Goal: Transaction & Acquisition: Purchase product/service

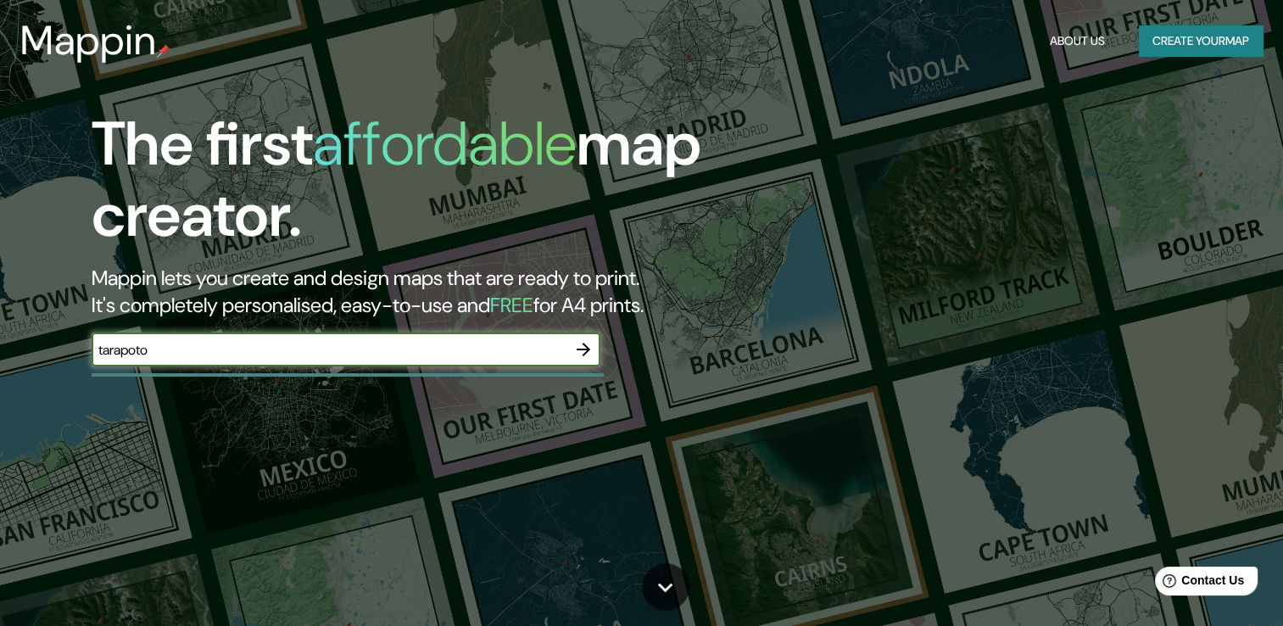
type input "tarapoto"
click at [590, 342] on icon "button" at bounding box center [583, 349] width 20 height 20
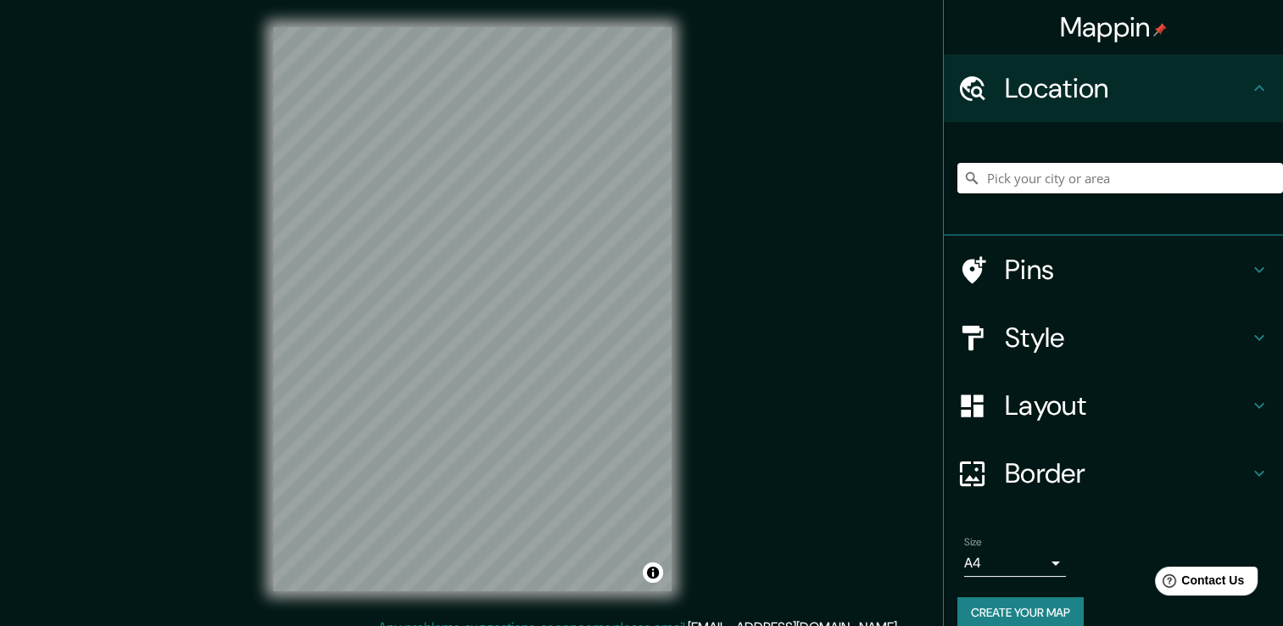
click at [1048, 183] on input "Pick your city or area" at bounding box center [1120, 178] width 326 height 31
type input "Tarapoto, [GEOGRAPHIC_DATA][PERSON_NAME], [GEOGRAPHIC_DATA]"
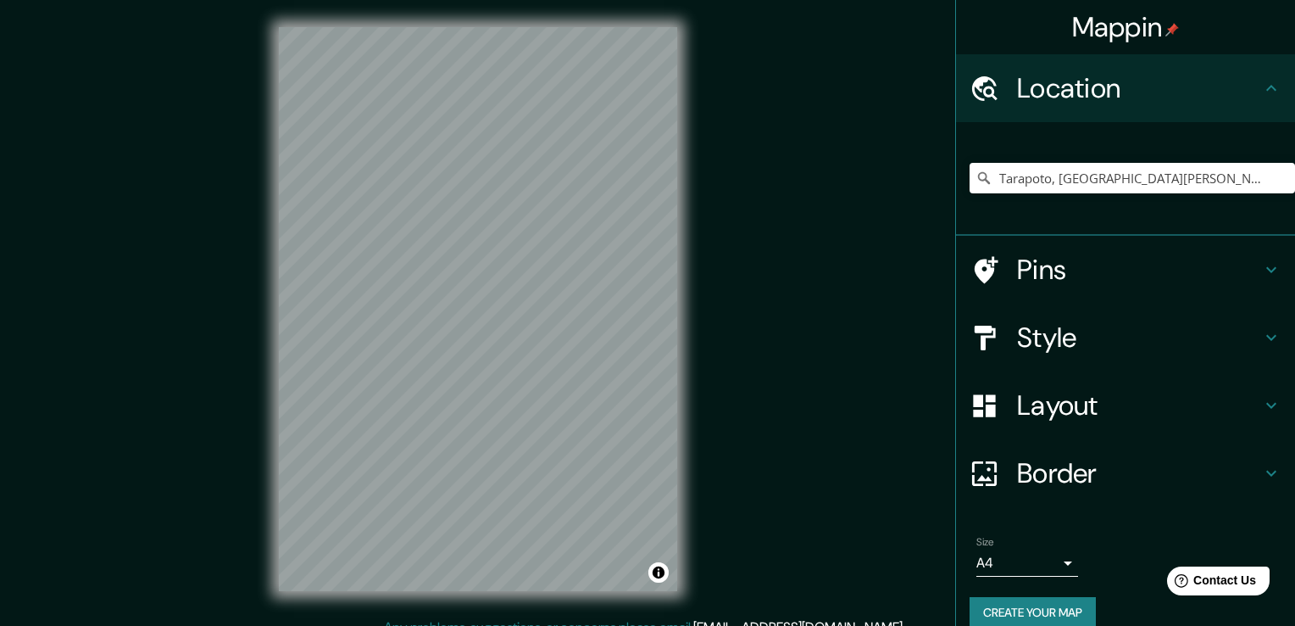
click at [1028, 564] on body "Mappin Location Tarapoto, Departamento de San Martín, Perú Tarapoto Departament…" at bounding box center [647, 313] width 1295 height 626
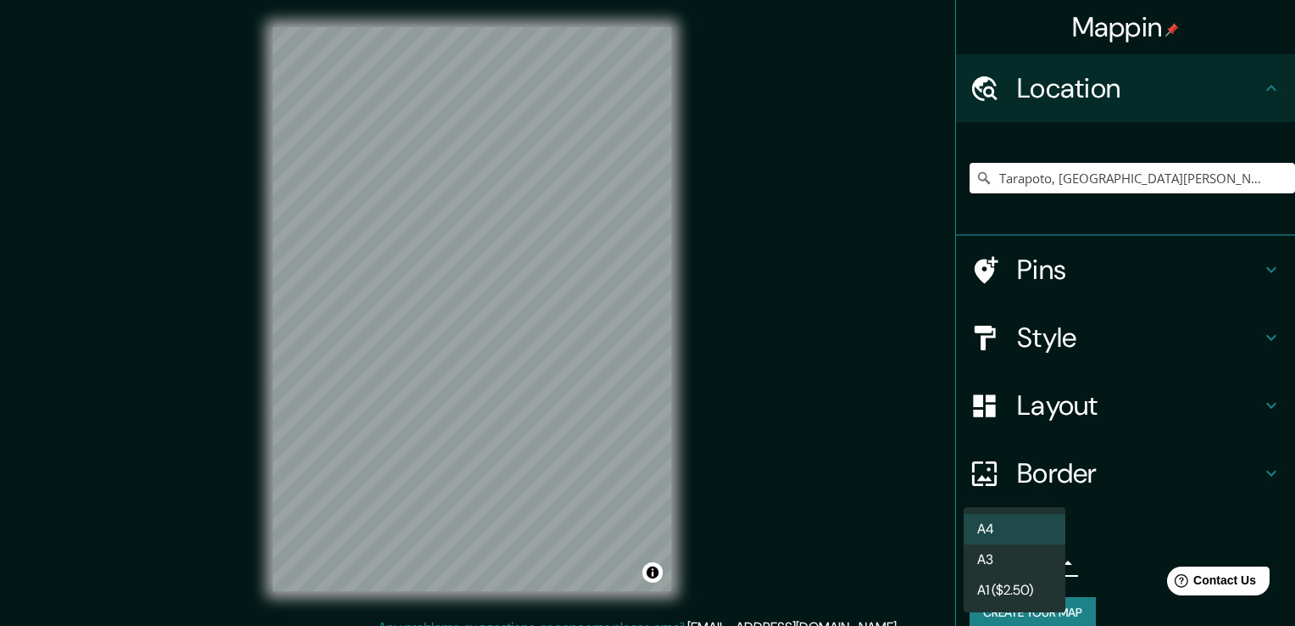
click at [1014, 571] on li "A3" at bounding box center [1015, 559] width 102 height 31
type input "a4"
click at [1037, 550] on body "Mappin Location Tarapoto, Departamento de San Martín, Perú Tarapoto Departament…" at bounding box center [647, 313] width 1295 height 626
click at [1037, 550] on li "A3" at bounding box center [1015, 559] width 102 height 31
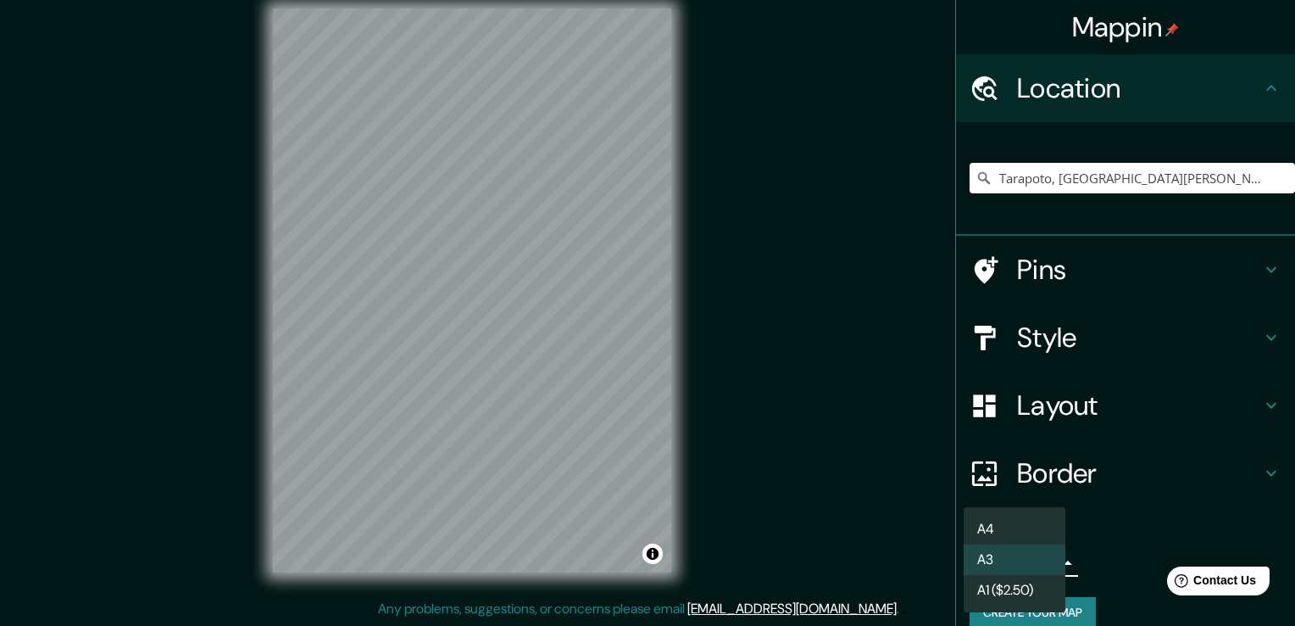
click at [995, 560] on body "Mappin Location Tarapoto, Departamento de San Martín, Perú Tarapoto Departament…" at bounding box center [647, 294] width 1295 height 626
click at [1006, 559] on li "A3" at bounding box center [1015, 559] width 102 height 31
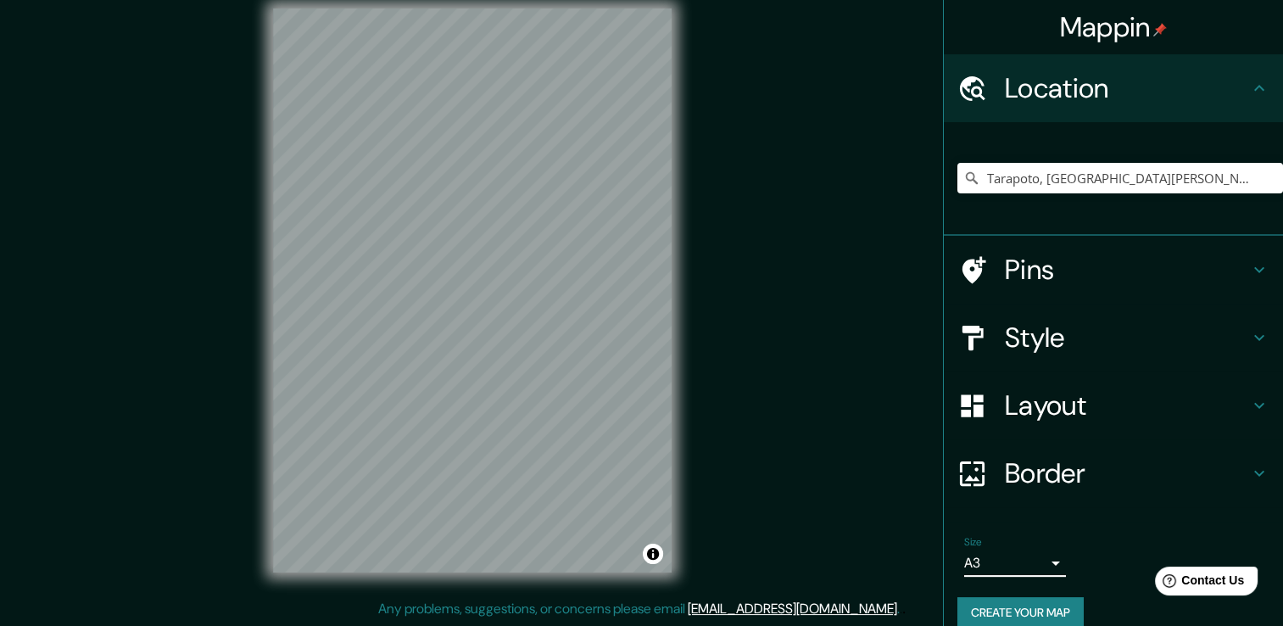
click at [1085, 357] on div "Style" at bounding box center [1112, 337] width 339 height 68
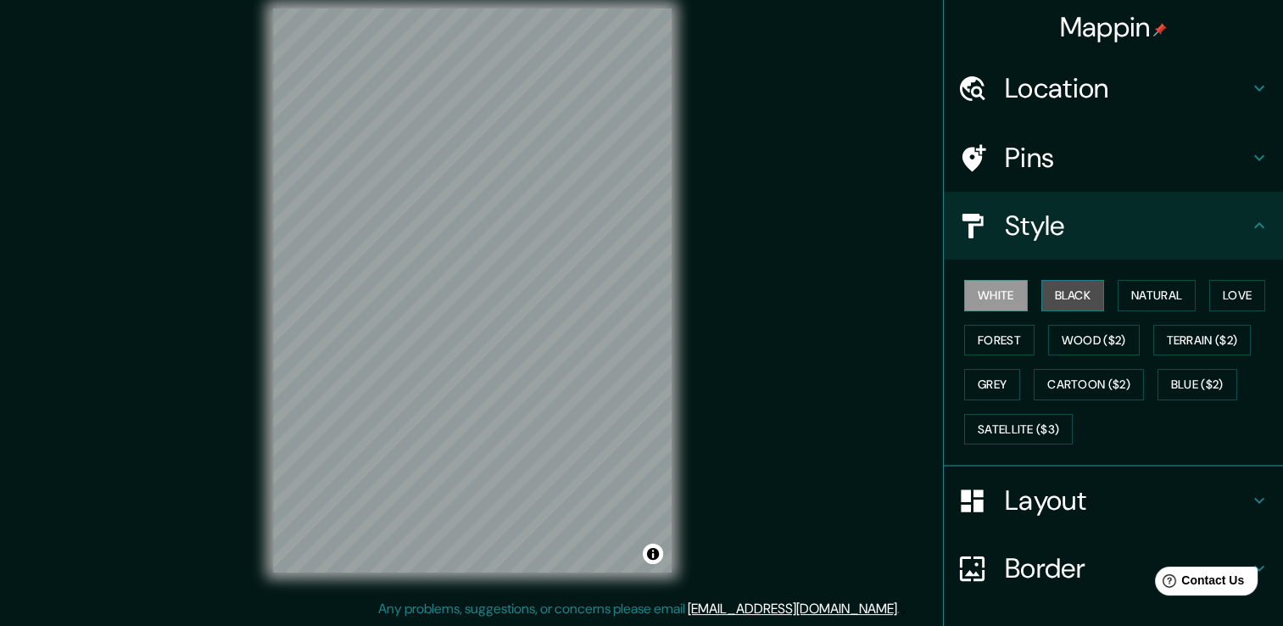
click at [1066, 290] on button "Black" at bounding box center [1073, 295] width 64 height 31
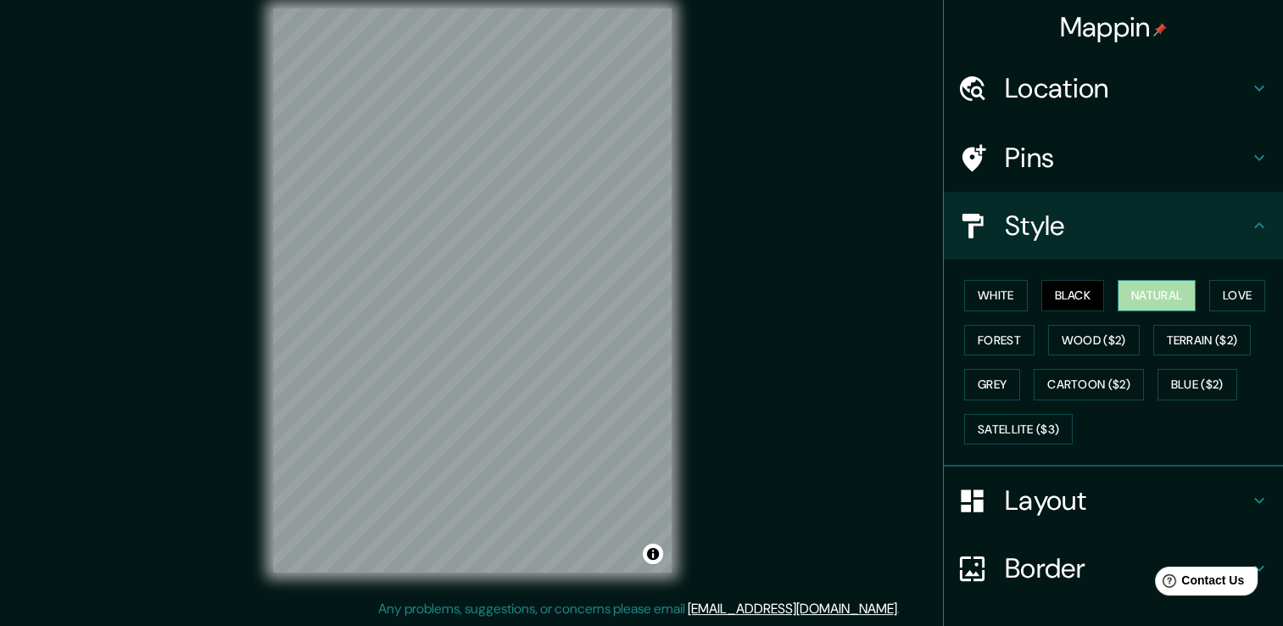
click at [1140, 290] on button "Natural" at bounding box center [1156, 295] width 78 height 31
click at [1221, 281] on button "Love" at bounding box center [1237, 295] width 56 height 31
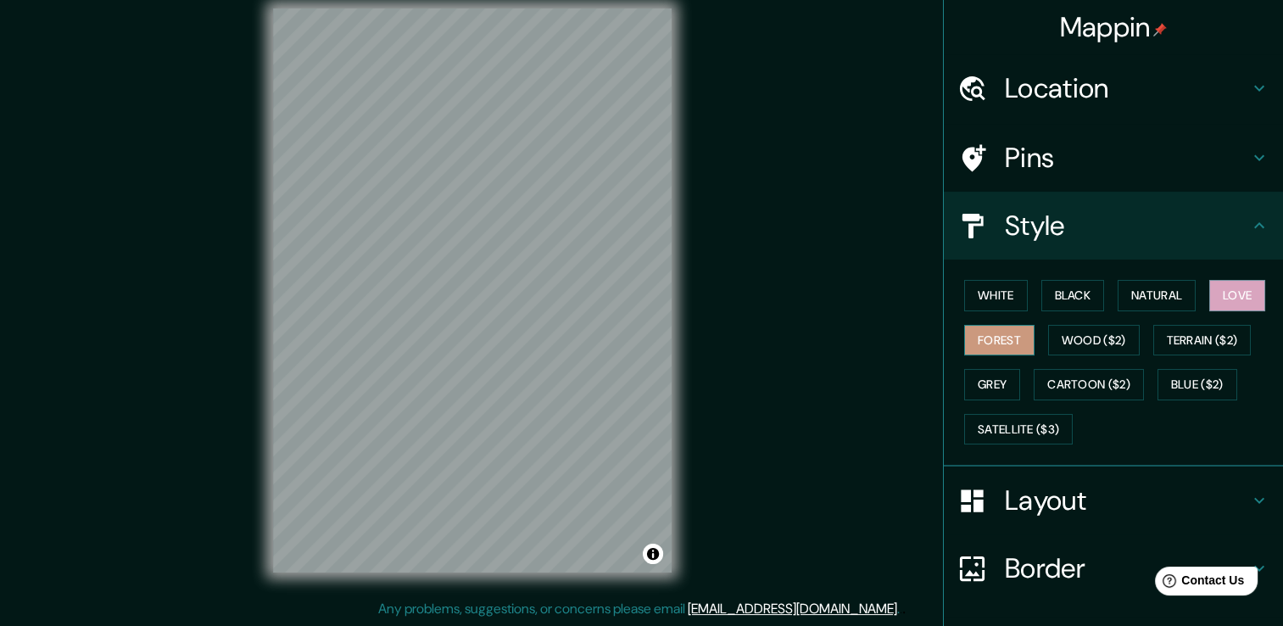
click at [1007, 341] on button "Forest" at bounding box center [999, 340] width 70 height 31
click at [1059, 341] on button "Wood ($2)" at bounding box center [1094, 340] width 92 height 31
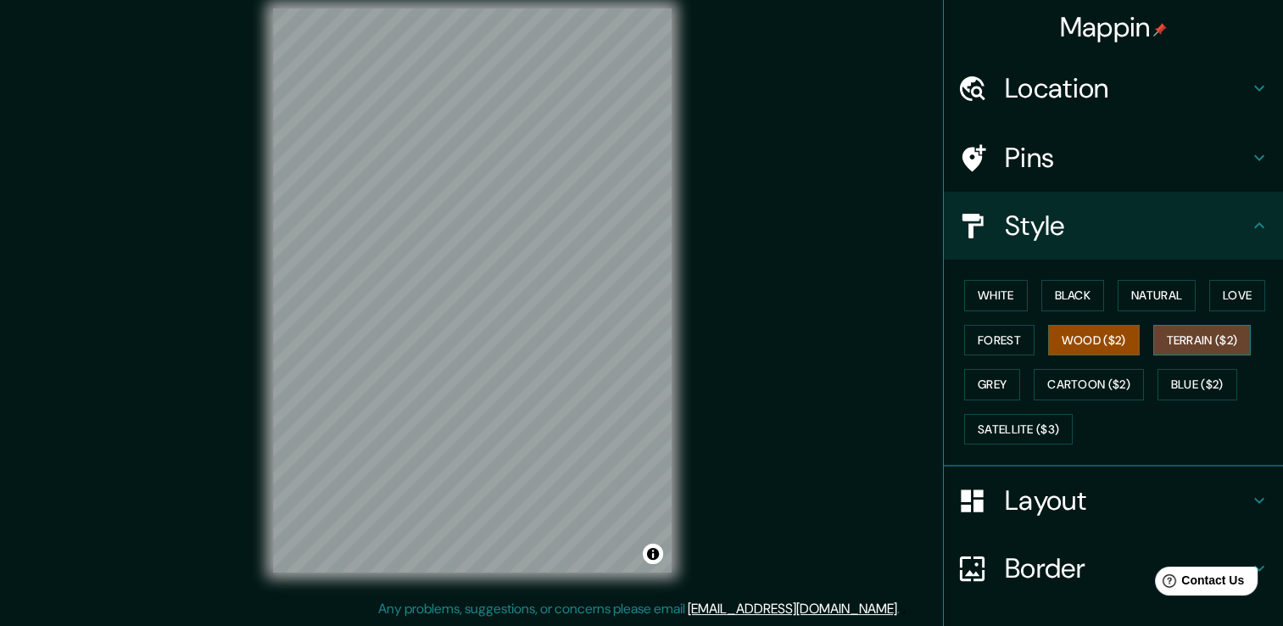
click at [1200, 339] on button "Terrain ($2)" at bounding box center [1202, 340] width 98 height 31
click at [976, 383] on button "Grey" at bounding box center [992, 384] width 56 height 31
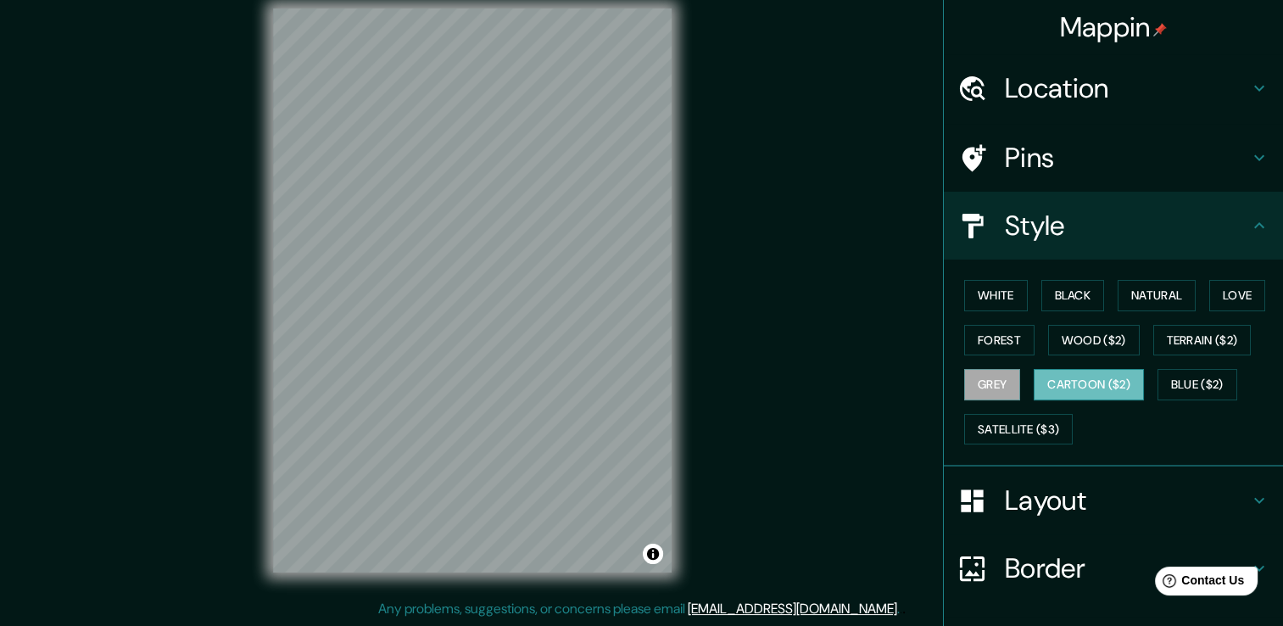
click at [1056, 370] on button "Cartoon ($2)" at bounding box center [1088, 384] width 110 height 31
click at [1181, 383] on button "Blue ($2)" at bounding box center [1197, 384] width 80 height 31
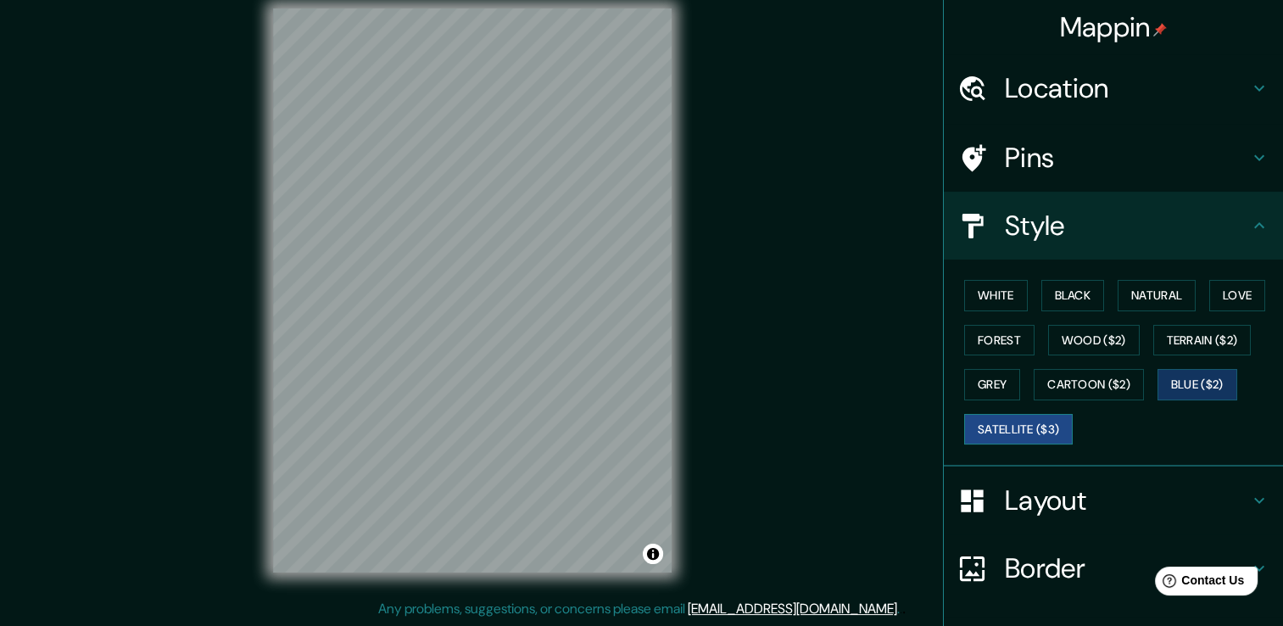
click at [999, 425] on button "Satellite ($3)" at bounding box center [1018, 429] width 109 height 31
click at [1169, 287] on button "Natural" at bounding box center [1156, 295] width 78 height 31
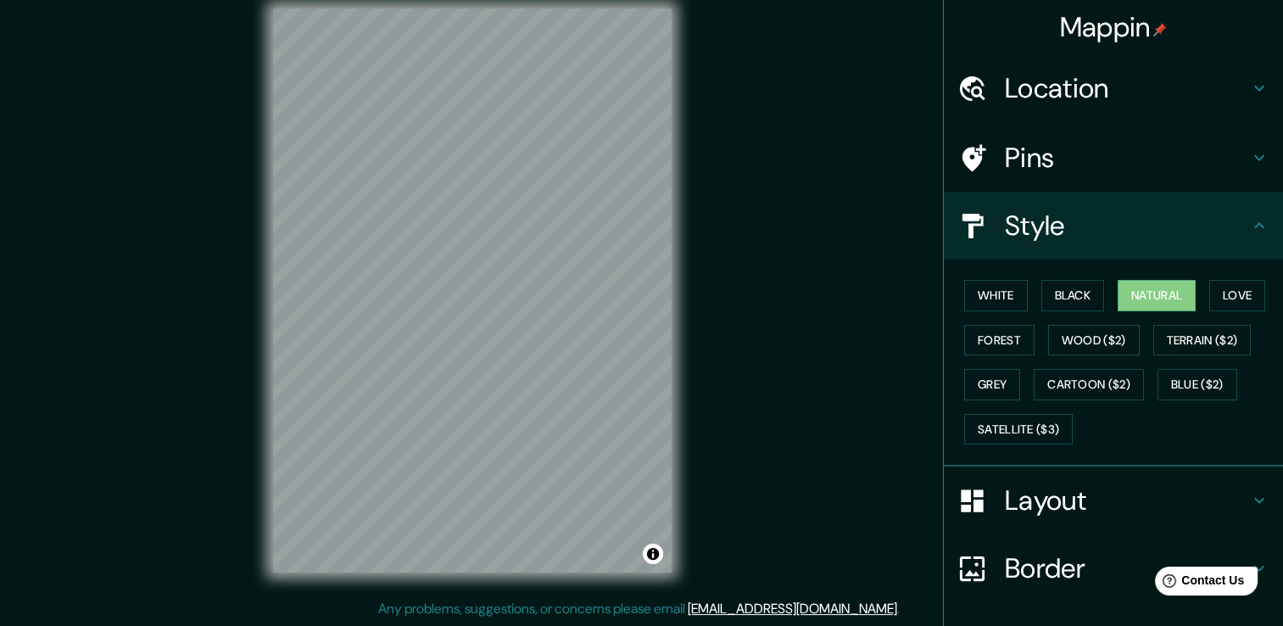
click at [1044, 158] on h4 "Pins" at bounding box center [1127, 158] width 244 height 34
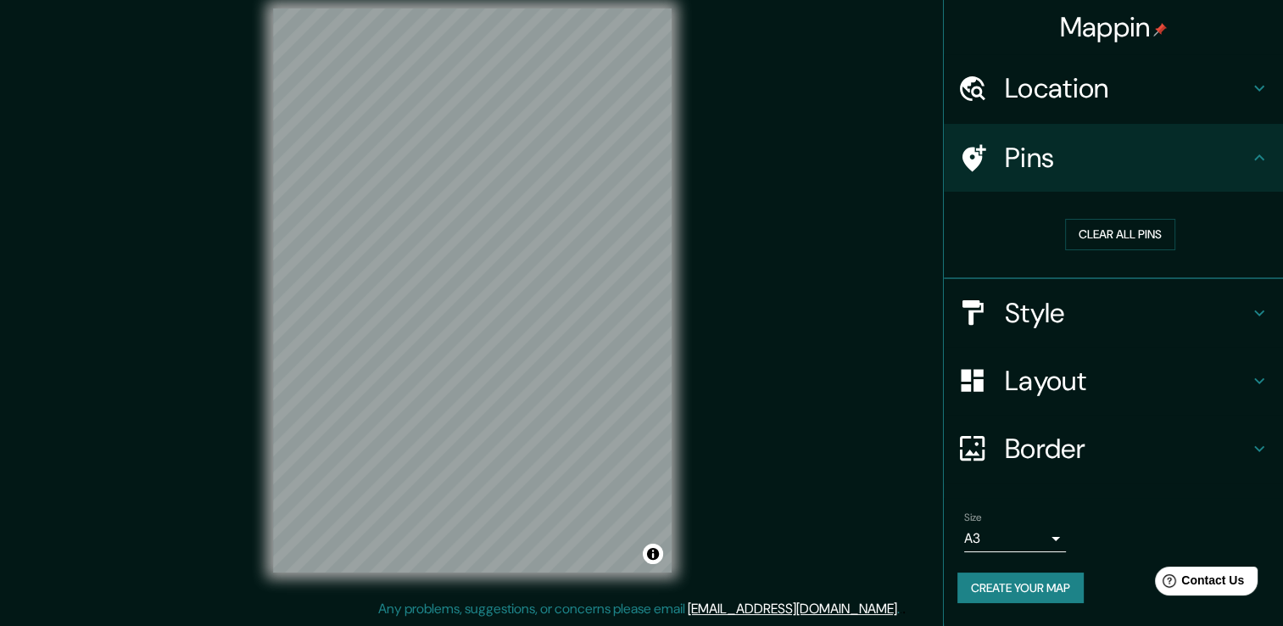
click at [1053, 94] on h4 "Location" at bounding box center [1127, 88] width 244 height 34
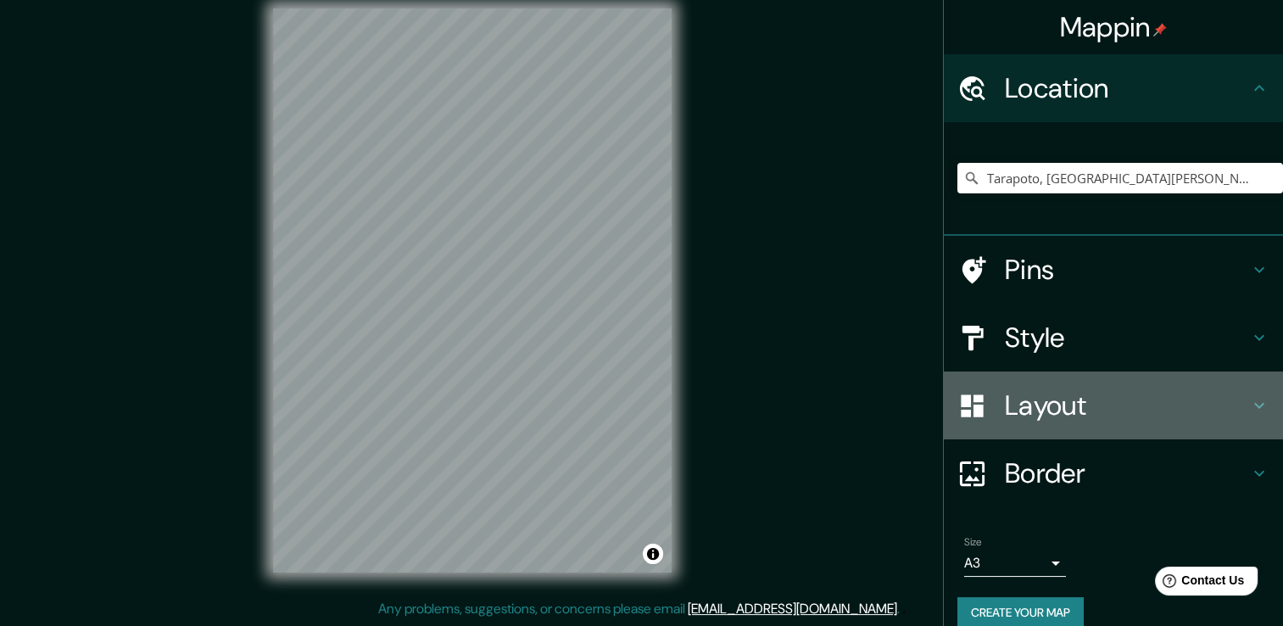
click at [1051, 409] on h4 "Layout" at bounding box center [1127, 405] width 244 height 34
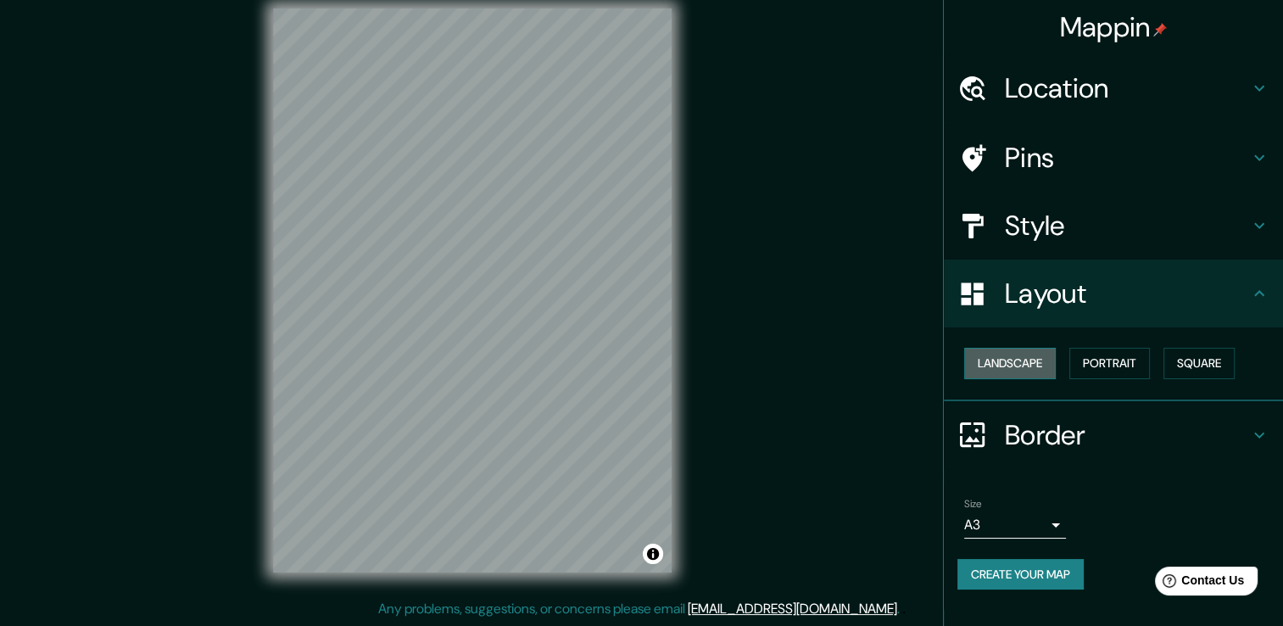
click at [1042, 362] on button "Landscape" at bounding box center [1010, 363] width 92 height 31
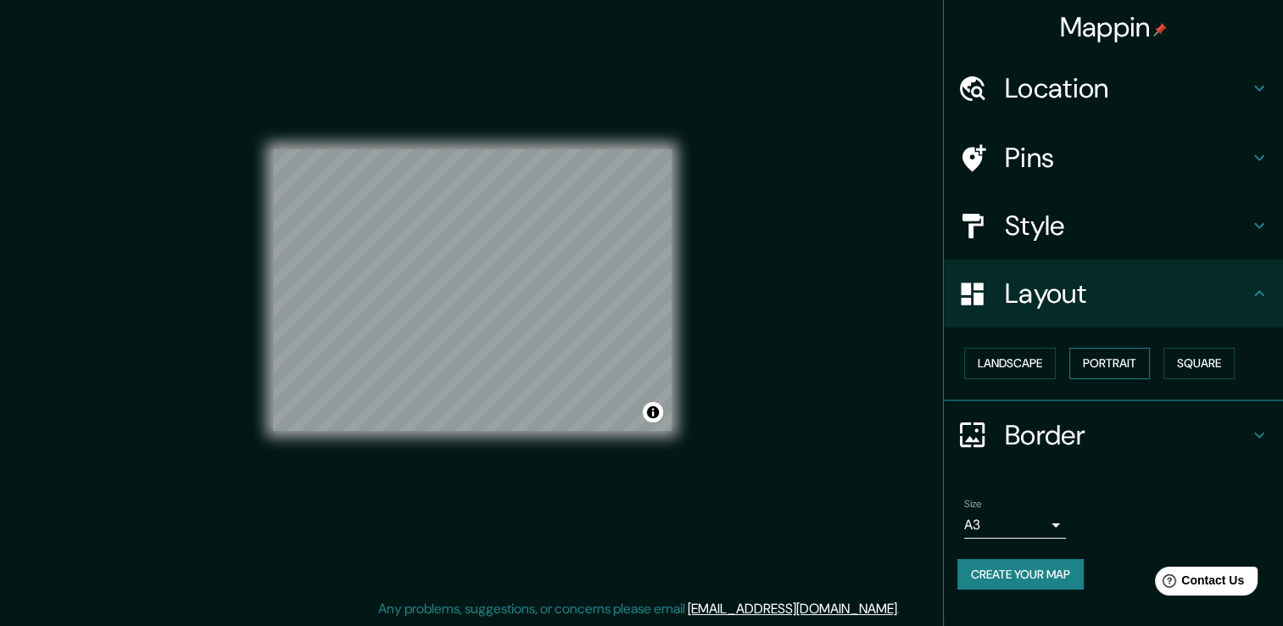
click at [1095, 361] on button "Portrait" at bounding box center [1109, 363] width 81 height 31
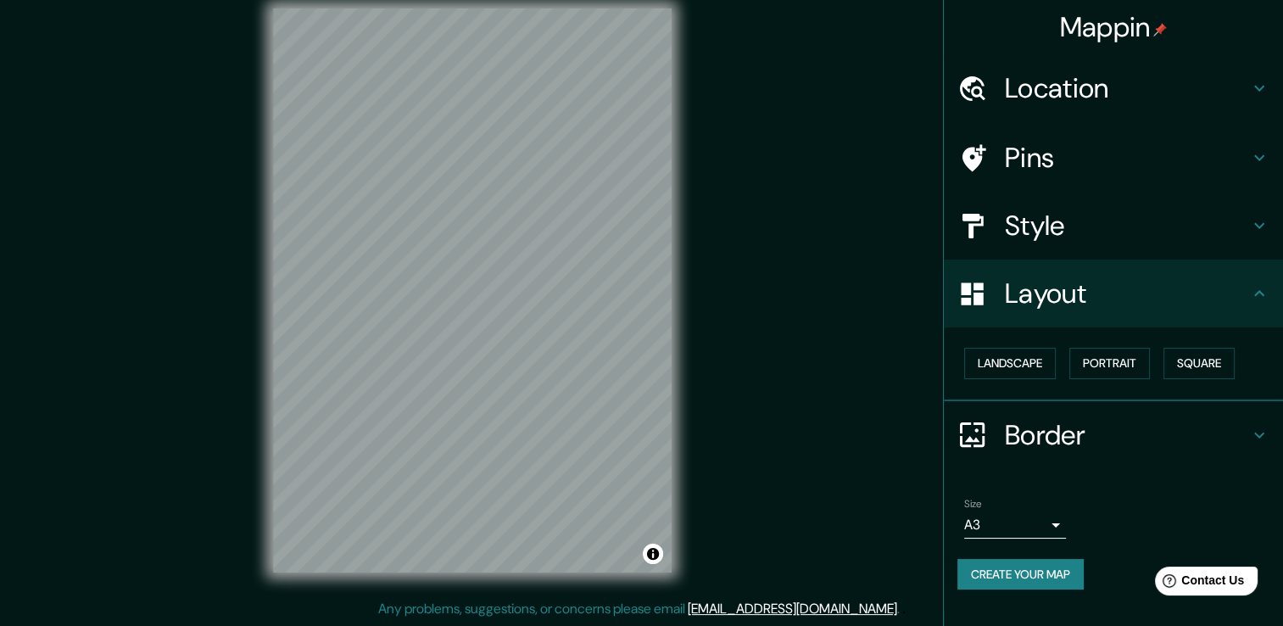
click at [1166, 363] on div "Landscape Portrait Square" at bounding box center [1120, 363] width 326 height 45
click at [1221, 370] on button "Square" at bounding box center [1198, 363] width 71 height 31
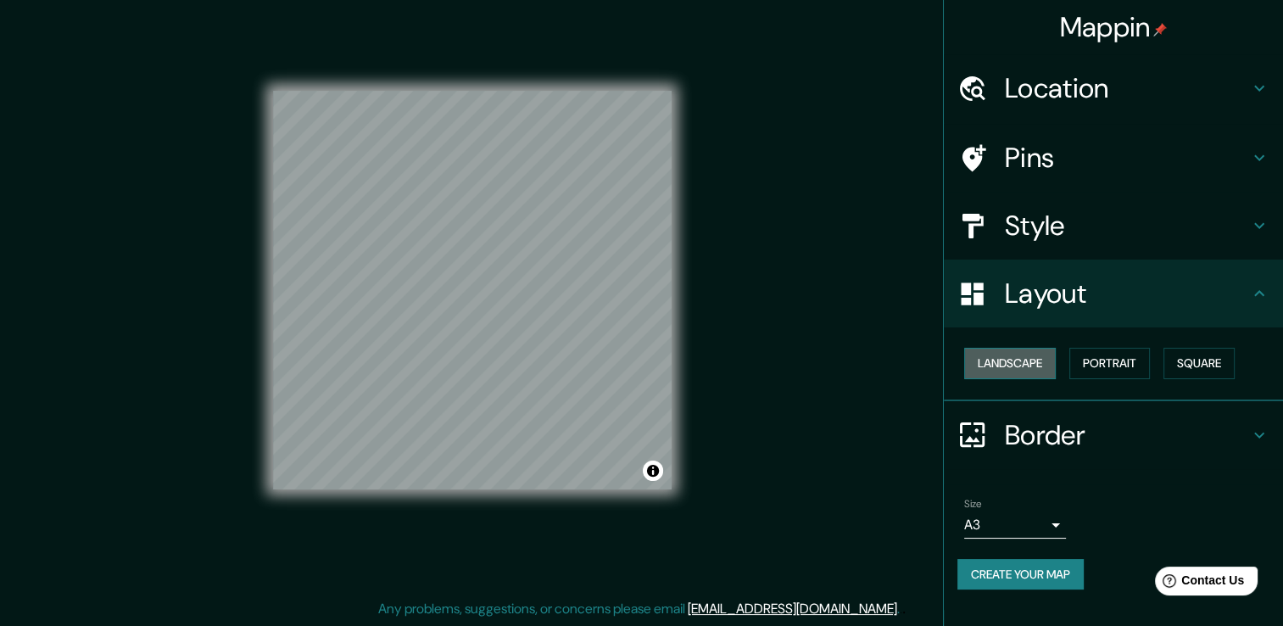
click at [1024, 365] on button "Landscape" at bounding box center [1010, 363] width 92 height 31
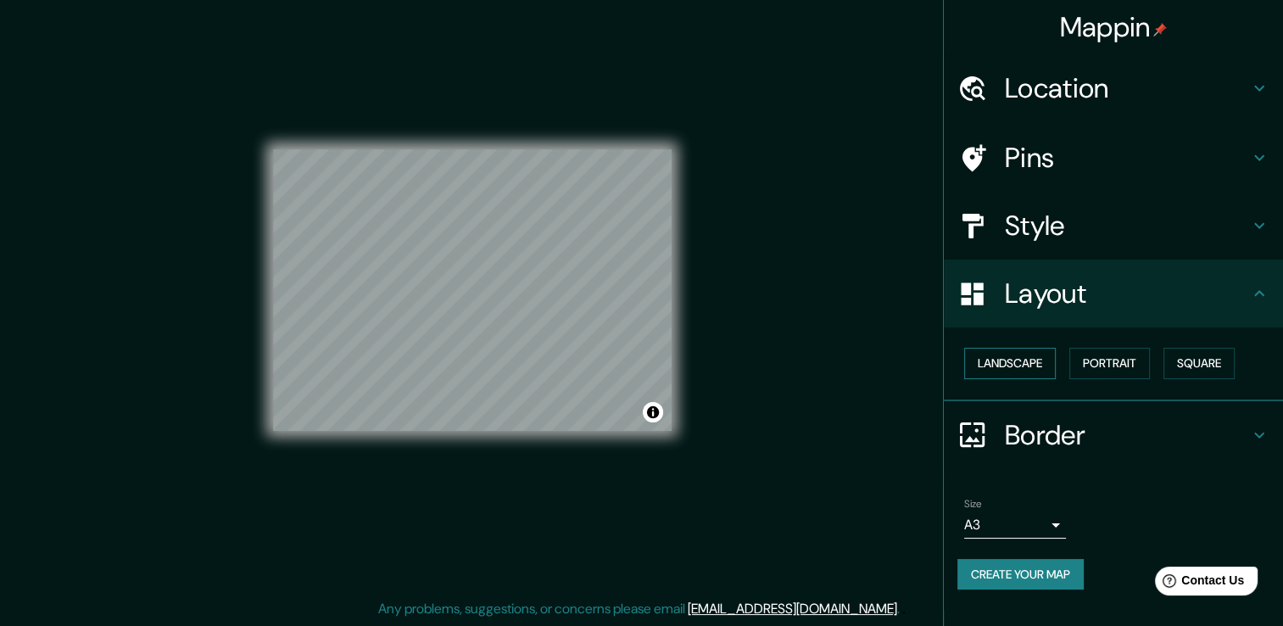
click at [1013, 370] on button "Landscape" at bounding box center [1010, 363] width 92 height 31
click at [1077, 237] on h4 "Style" at bounding box center [1127, 226] width 244 height 34
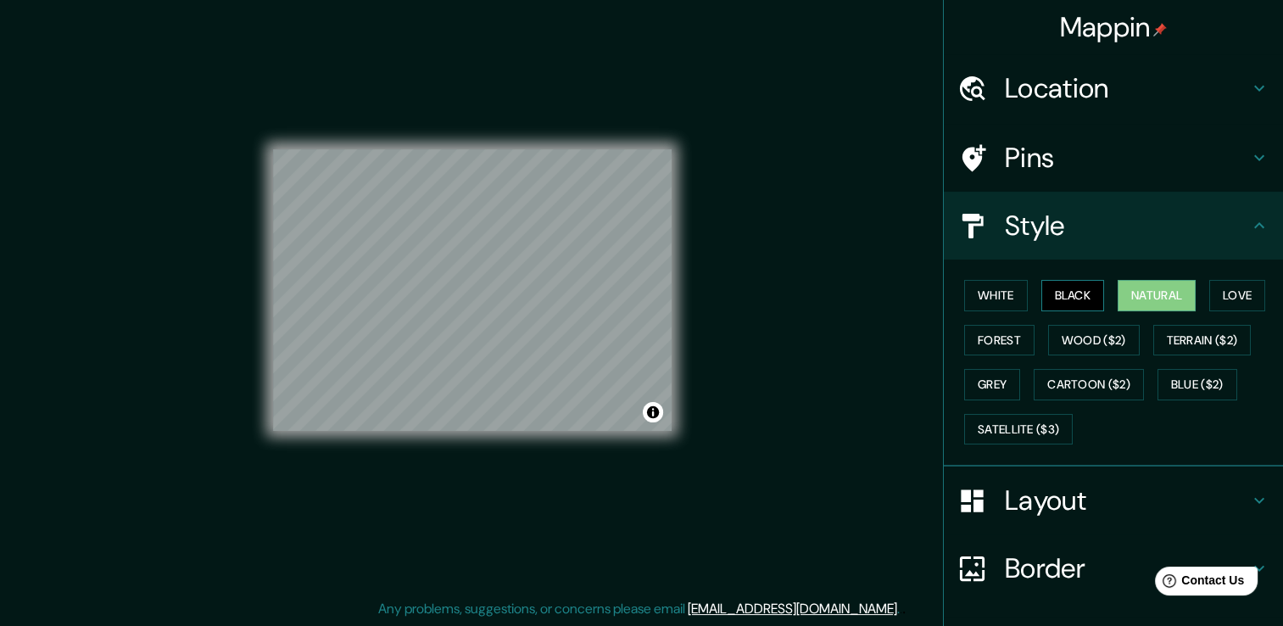
click at [1077, 287] on button "Black" at bounding box center [1073, 295] width 64 height 31
click at [1007, 285] on button "White" at bounding box center [996, 295] width 64 height 31
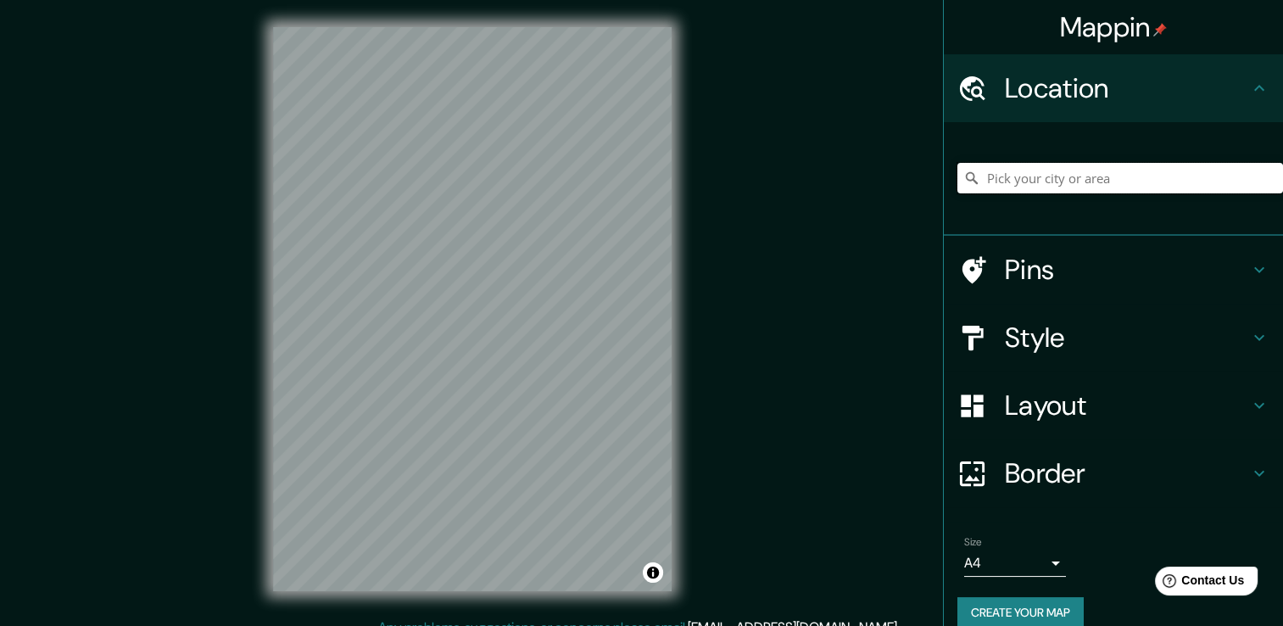
click at [1058, 178] on input "Pick your city or area" at bounding box center [1120, 178] width 326 height 31
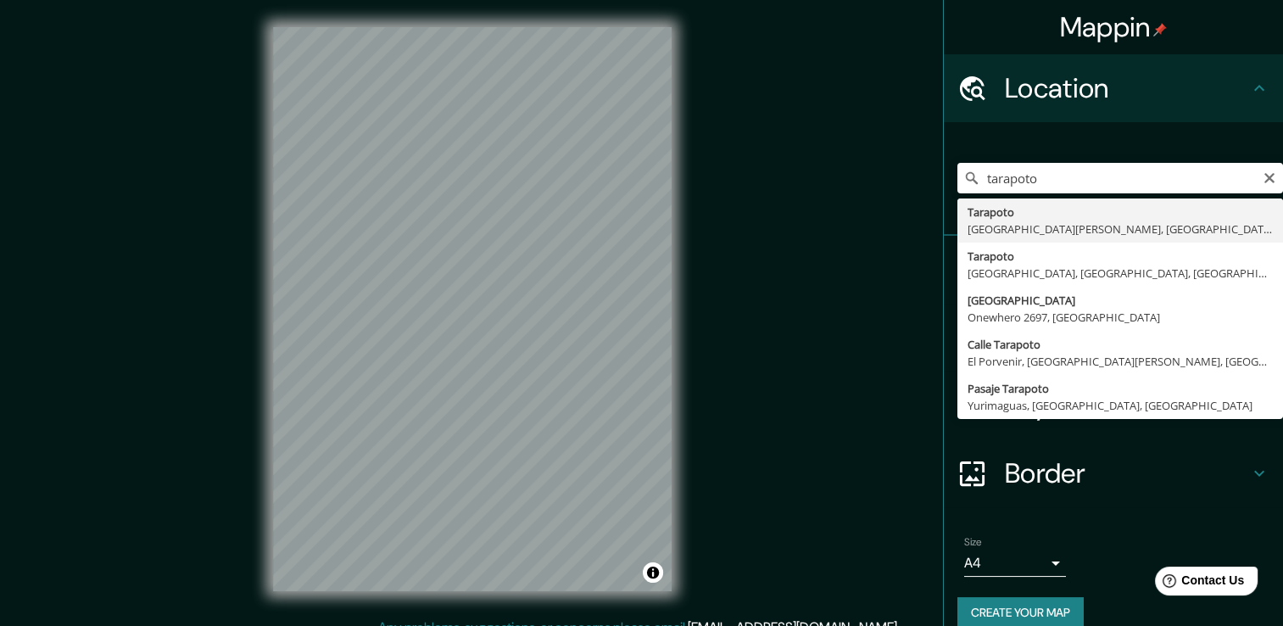
type input "Tarapoto, [GEOGRAPHIC_DATA][PERSON_NAME], [GEOGRAPHIC_DATA]"
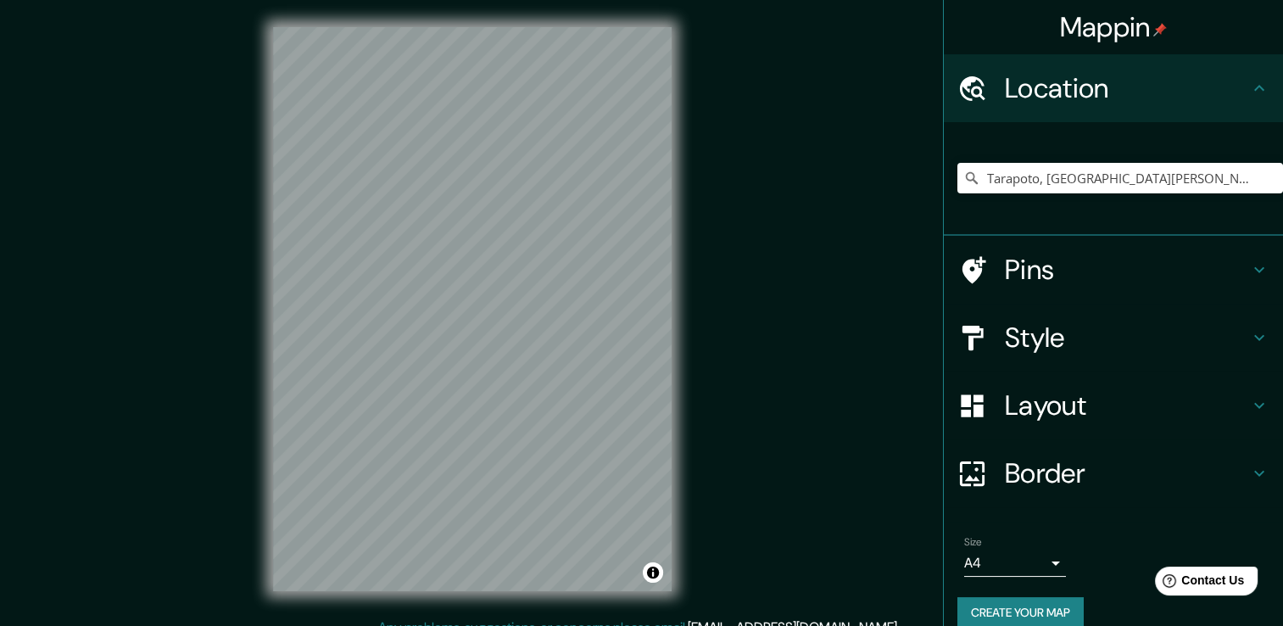
click at [1090, 414] on h4 "Layout" at bounding box center [1127, 405] width 244 height 34
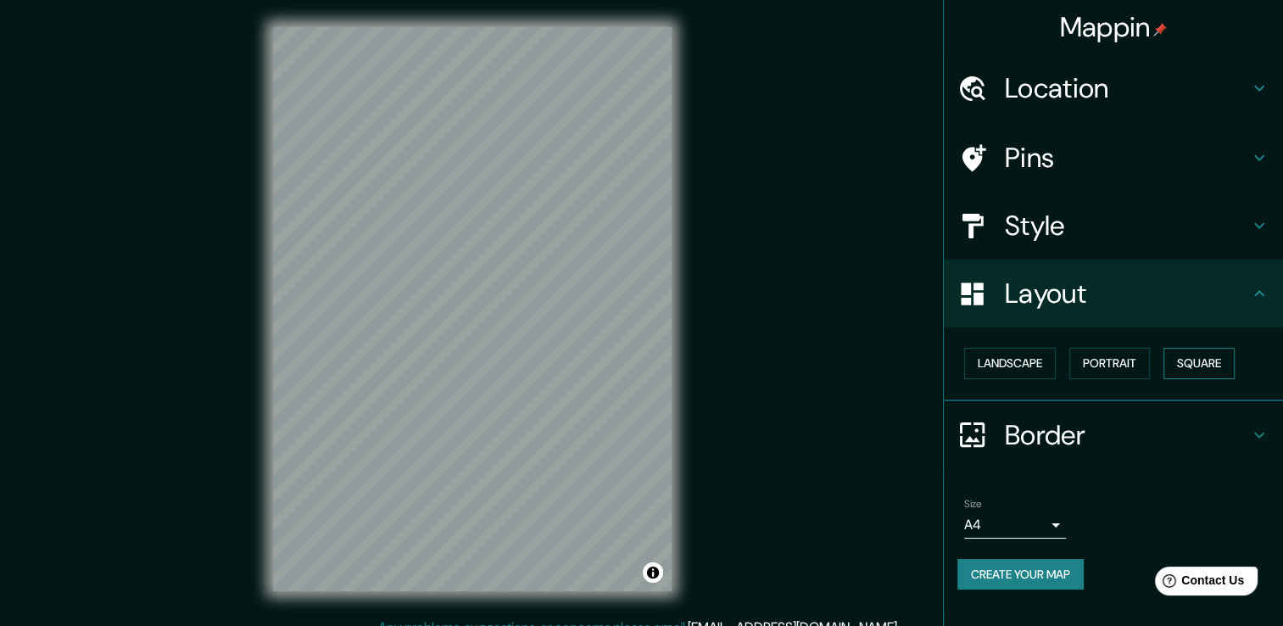
click at [1190, 361] on button "Square" at bounding box center [1198, 363] width 71 height 31
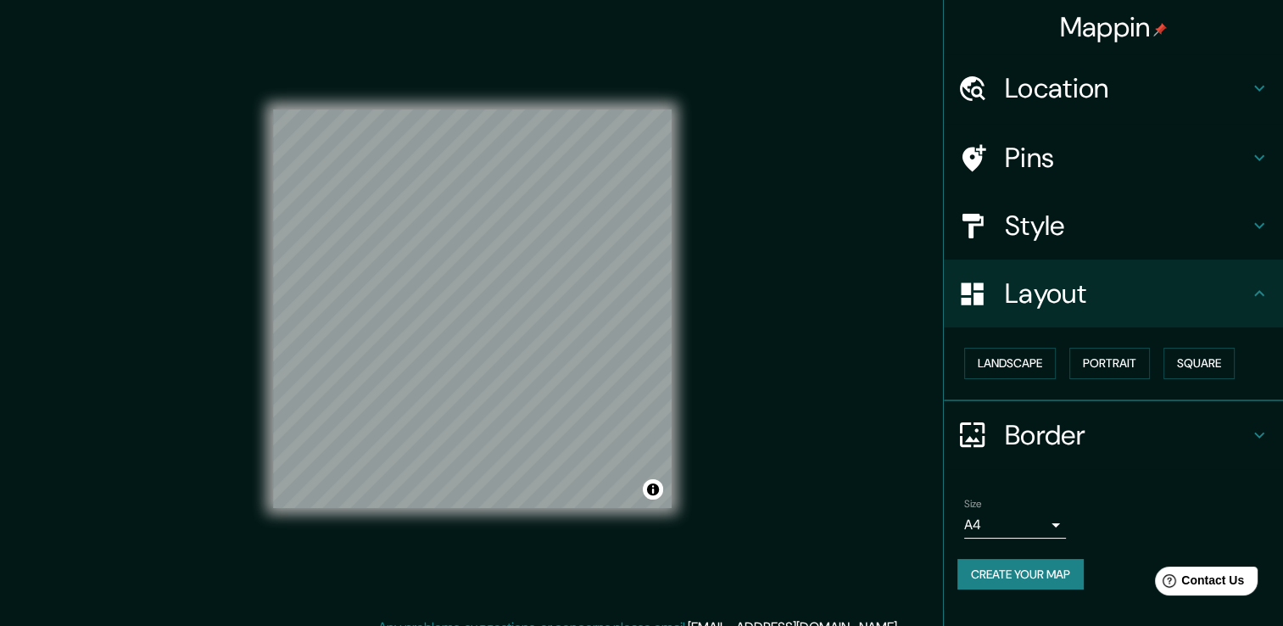
click at [1055, 523] on body "Mappin Location [GEOGRAPHIC_DATA], [GEOGRAPHIC_DATA][PERSON_NAME], [GEOGRAPHIC_…" at bounding box center [641, 313] width 1283 height 626
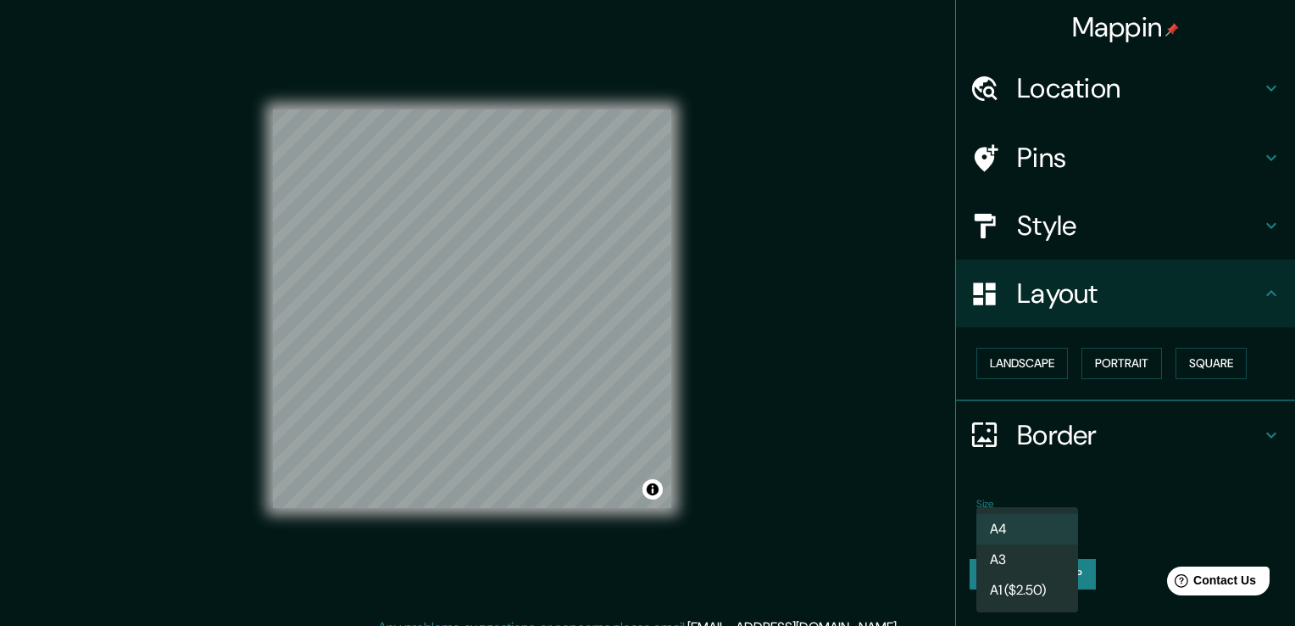
click at [1032, 548] on li "A3" at bounding box center [1028, 559] width 102 height 31
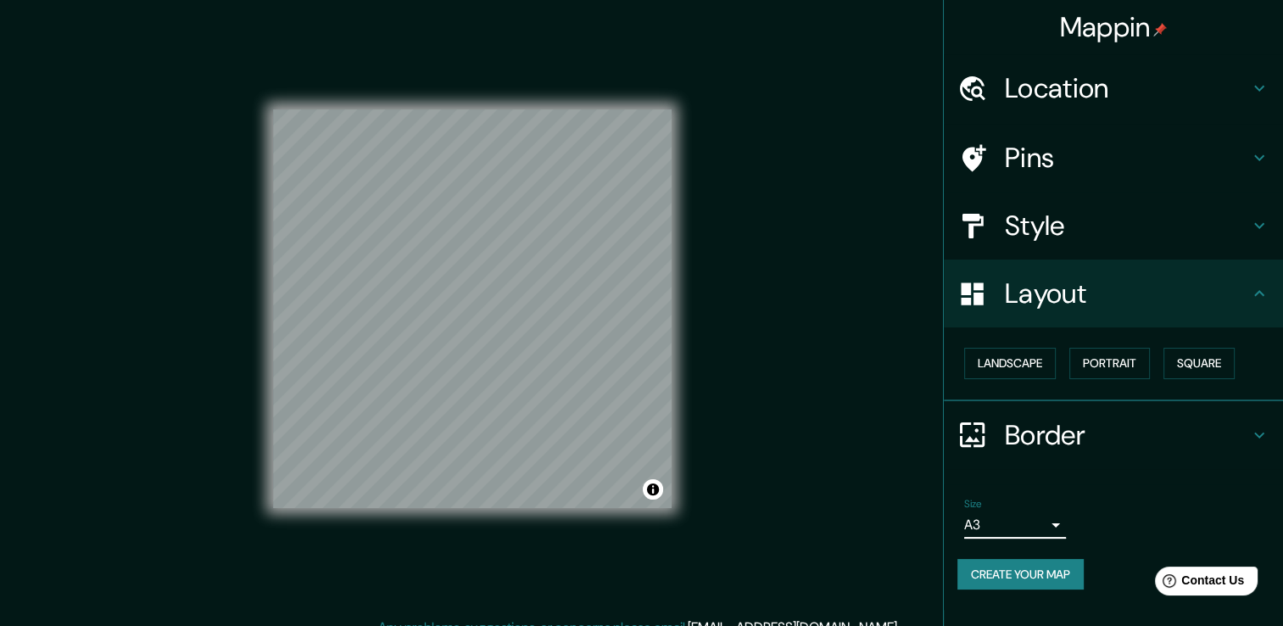
click at [1048, 568] on button "Create your map" at bounding box center [1020, 574] width 126 height 31
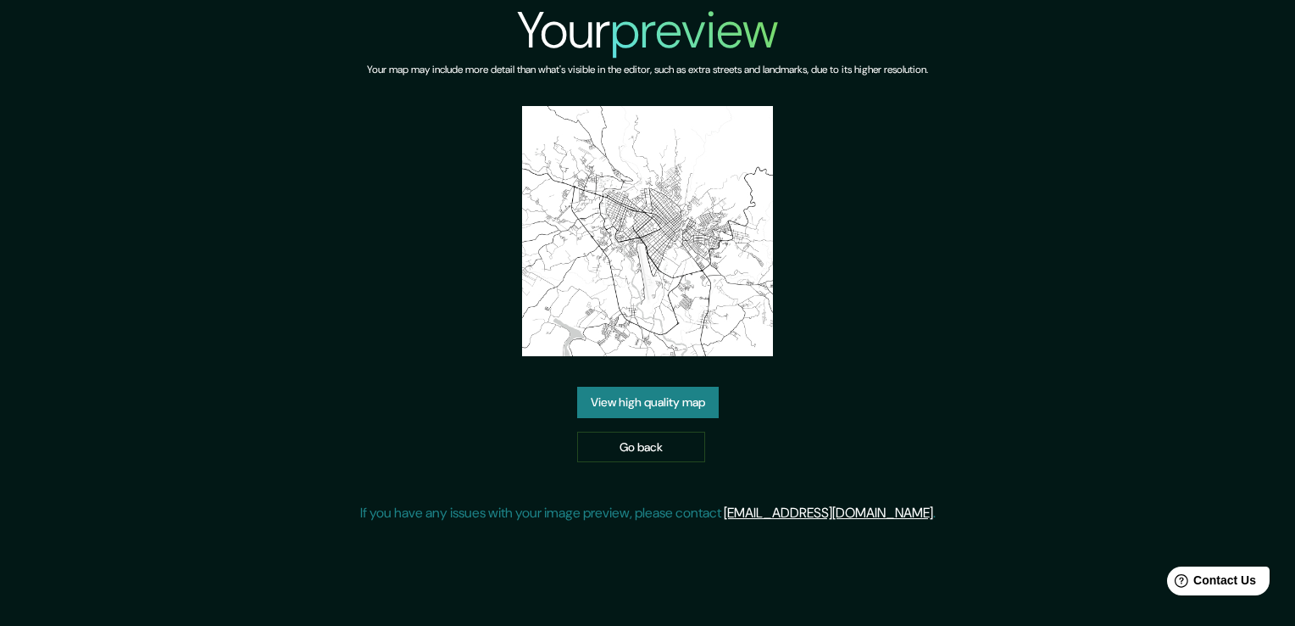
click at [640, 392] on link "View high quality map" at bounding box center [648, 402] width 142 height 31
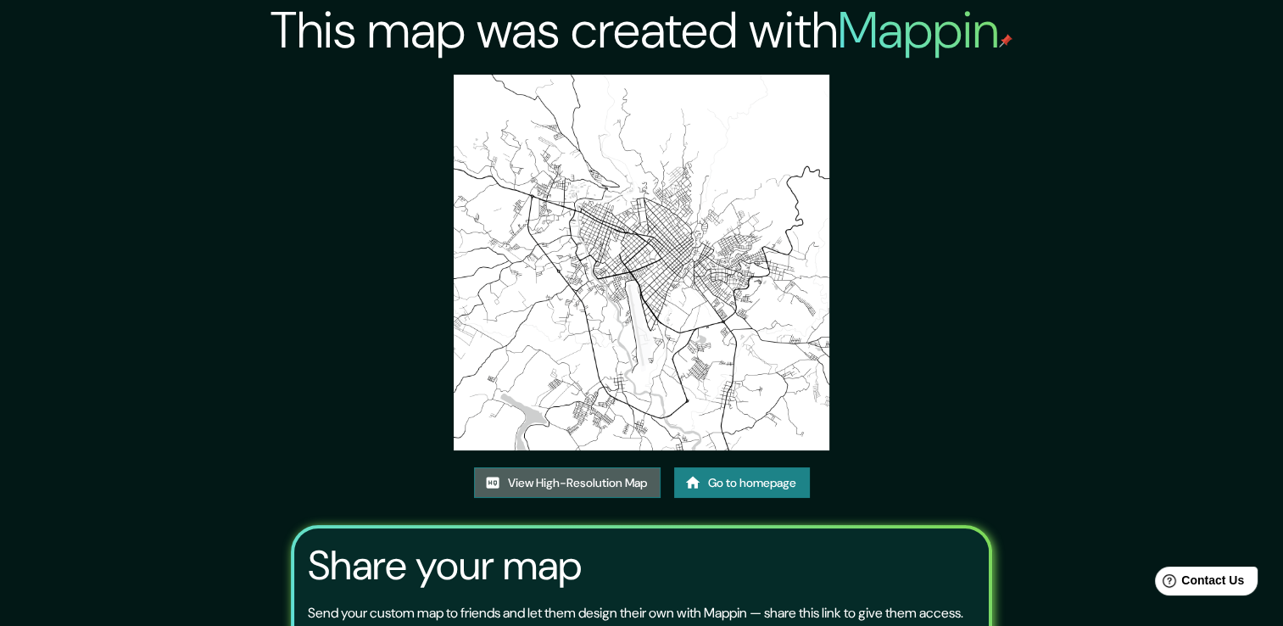
click at [595, 487] on link "View High-Resolution Map" at bounding box center [567, 482] width 186 height 31
